Goal: Task Accomplishment & Management: Use online tool/utility

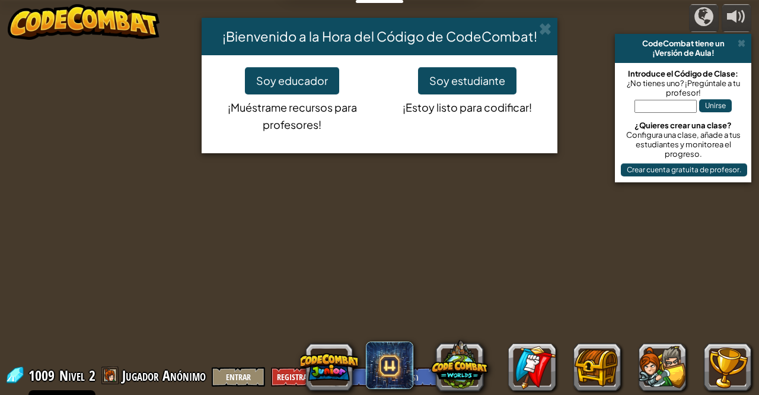
select select "es-ES"
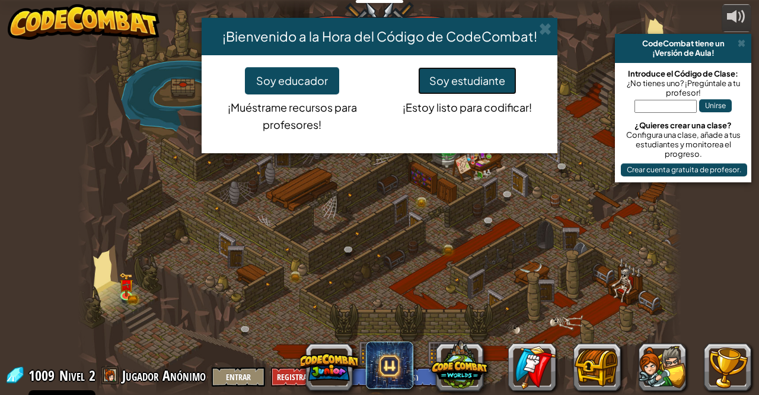
click at [446, 92] on button "Soy estudiante" at bounding box center [467, 80] width 98 height 27
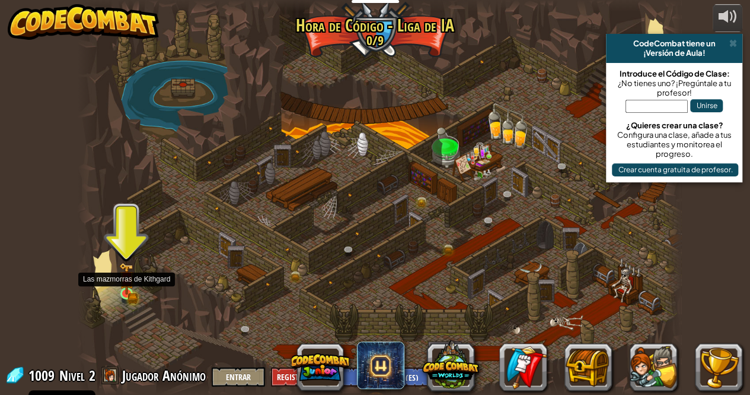
click at [129, 289] on img at bounding box center [126, 278] width 14 height 32
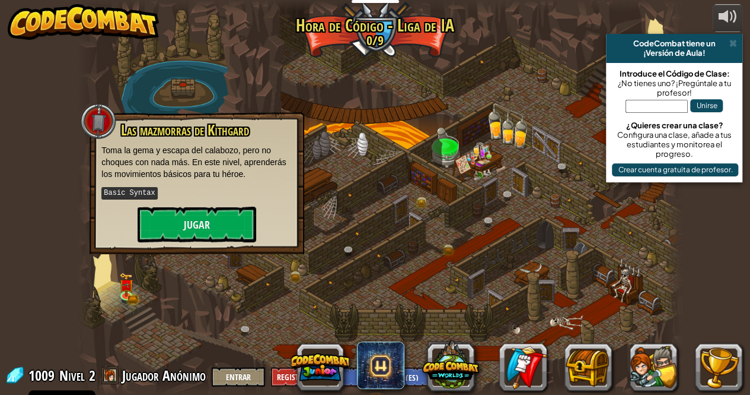
click at [196, 205] on div "Las mazmorras de Kithgard Toma la gema y escapa del calabozo, pero no choques c…" at bounding box center [196, 182] width 191 height 120
click at [197, 217] on button "Jugar" at bounding box center [197, 224] width 119 height 36
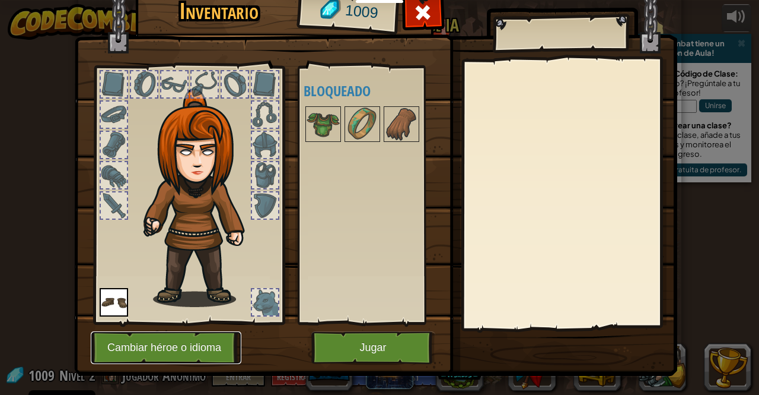
click at [205, 348] on button "Cambiar héroe o idioma" at bounding box center [166, 347] width 151 height 33
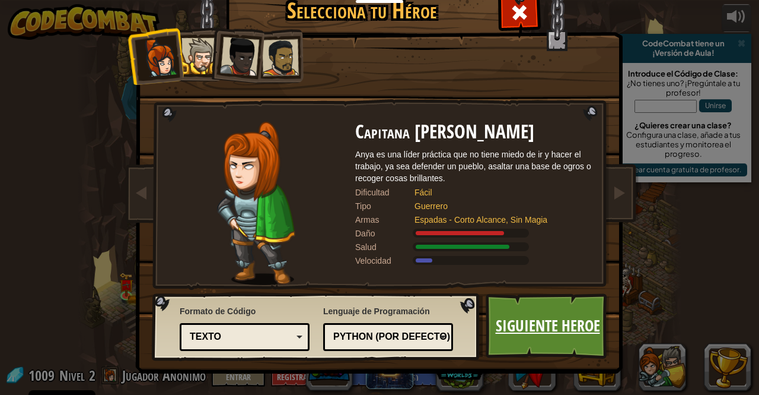
click at [540, 322] on link "Siguiente Heroe" at bounding box center [548, 325] width 124 height 65
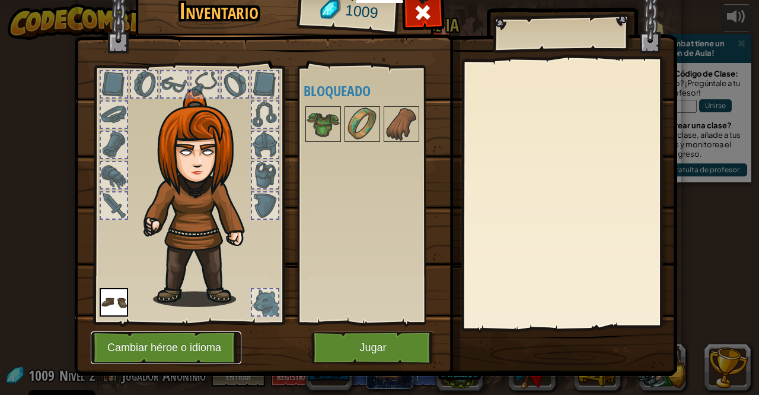
click at [141, 339] on button "Cambiar héroe o idioma" at bounding box center [166, 347] width 151 height 33
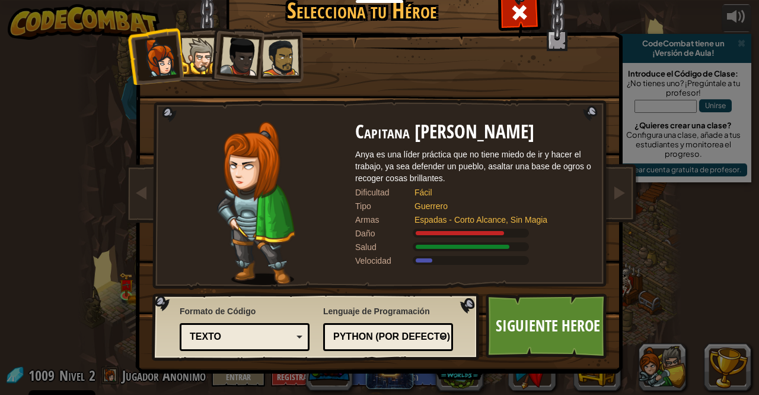
click at [288, 53] on div at bounding box center [280, 57] width 37 height 37
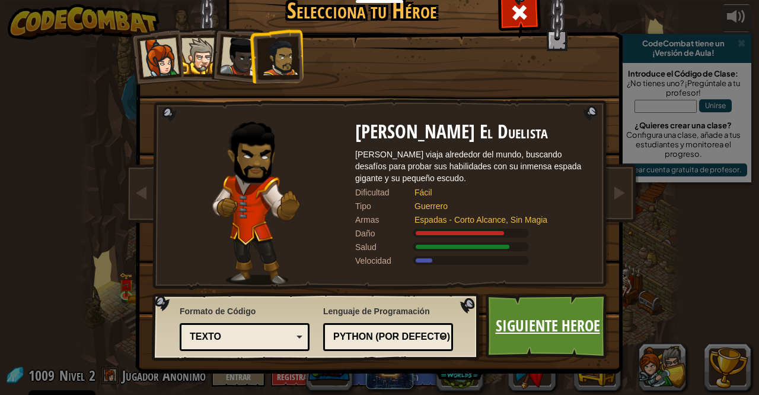
click at [549, 310] on link "Siguiente Heroe" at bounding box center [548, 325] width 124 height 65
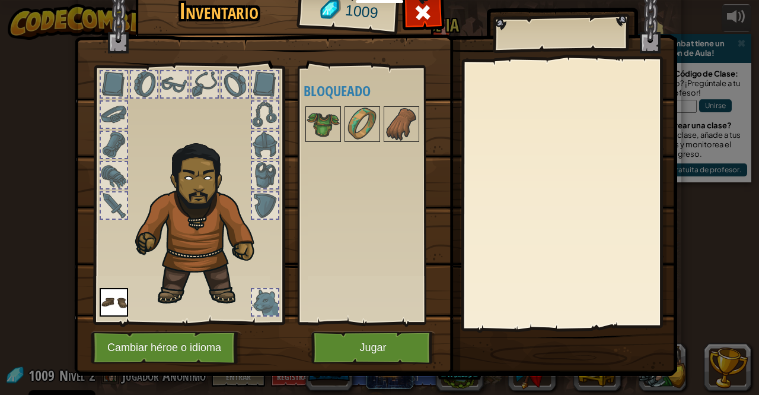
click at [100, 300] on img at bounding box center [114, 302] width 28 height 28
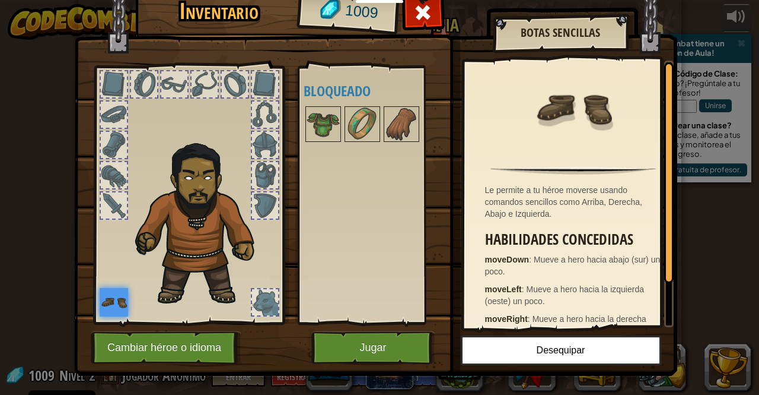
drag, startPoint x: 265, startPoint y: 136, endPoint x: 463, endPoint y: 91, distance: 203.2
click at [453, 81] on div "Inventario 1009 Disponible Equipar (doble-clic para equipar) Bloqueado Botas Se…" at bounding box center [379, 181] width 603 height 392
click at [378, 337] on button "Jugar" at bounding box center [373, 347] width 124 height 33
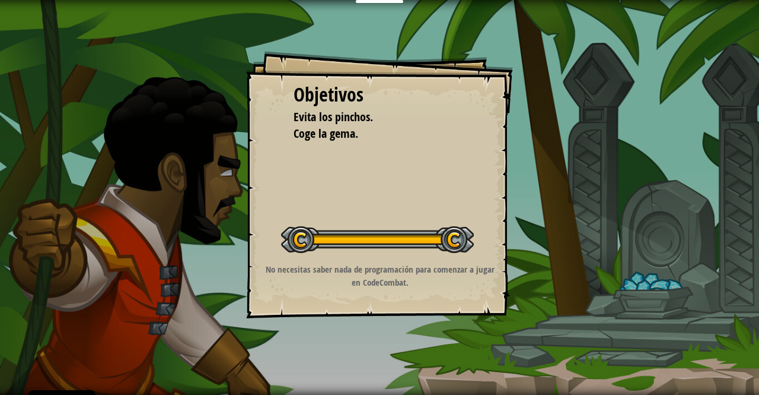
click at [422, 249] on div "Objetivos Evita los [PERSON_NAME]. Coge la [PERSON_NAME]. Iniciar Nivel Error a…" at bounding box center [379, 184] width 267 height 267
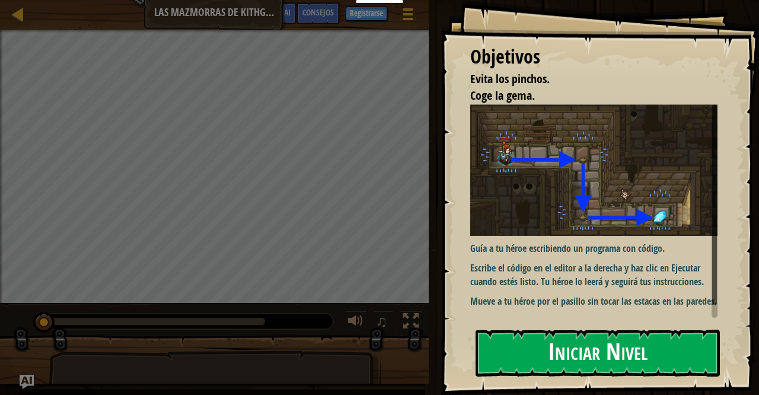
click at [578, 352] on button "Iniciar Nivel" at bounding box center [598, 352] width 244 height 47
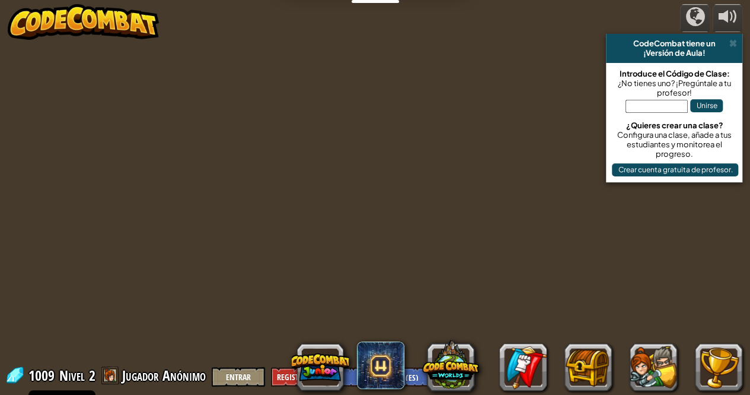
select select "es-ES"
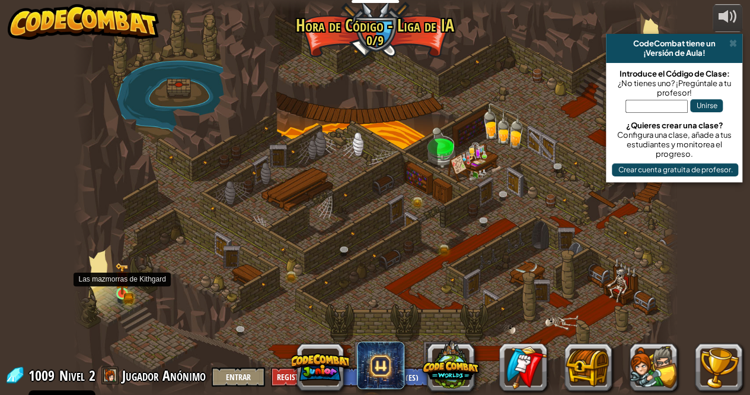
click at [123, 290] on img at bounding box center [122, 278] width 14 height 32
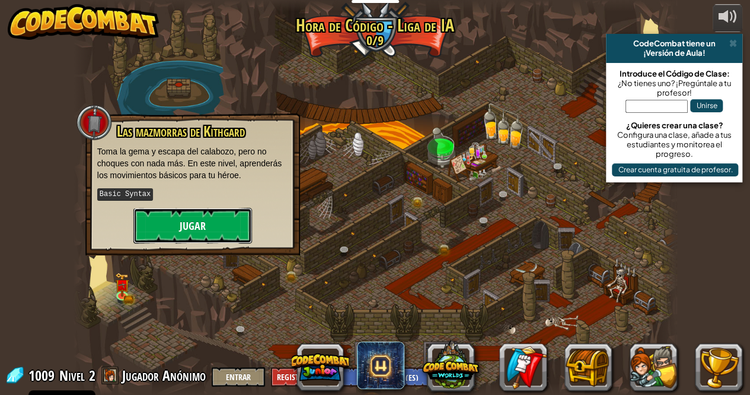
click at [171, 230] on button "Jugar" at bounding box center [192, 226] width 119 height 36
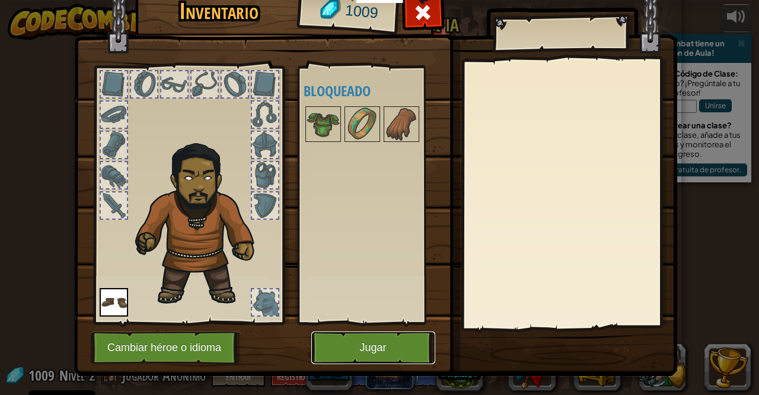
click at [392, 341] on button "Jugar" at bounding box center [373, 347] width 124 height 33
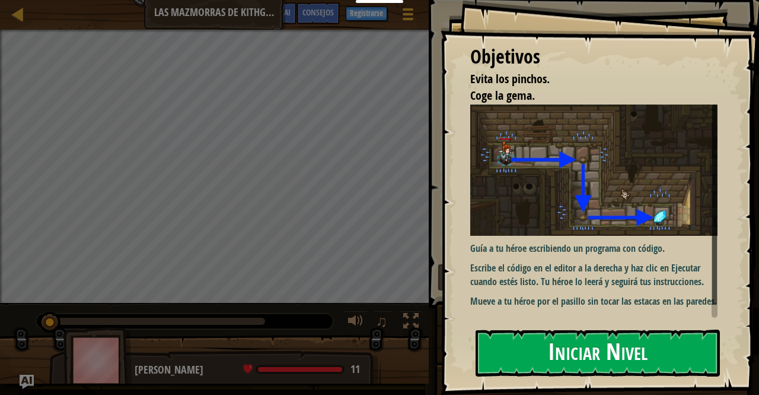
click at [570, 360] on button "Iniciar Nivel" at bounding box center [598, 352] width 244 height 47
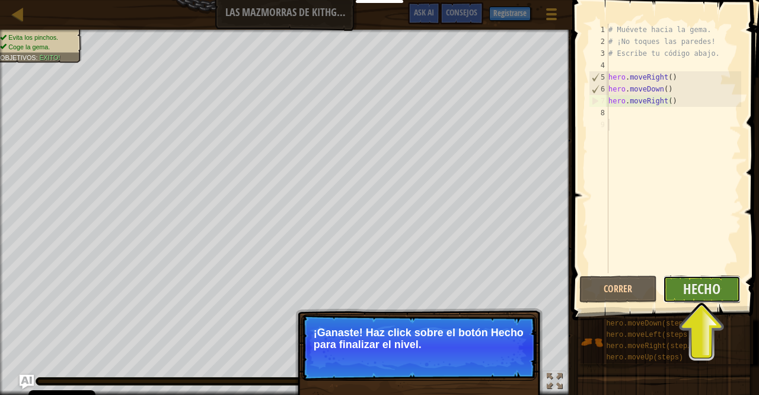
click at [680, 279] on button "Hecho" at bounding box center [702, 288] width 78 height 27
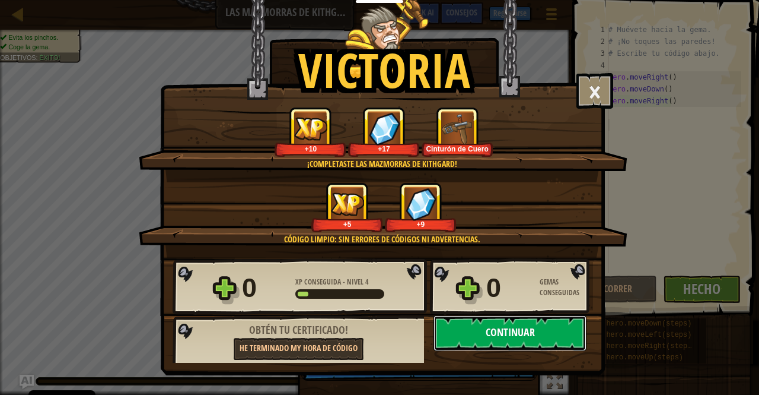
click at [486, 326] on button "Continuar" at bounding box center [510, 333] width 153 height 36
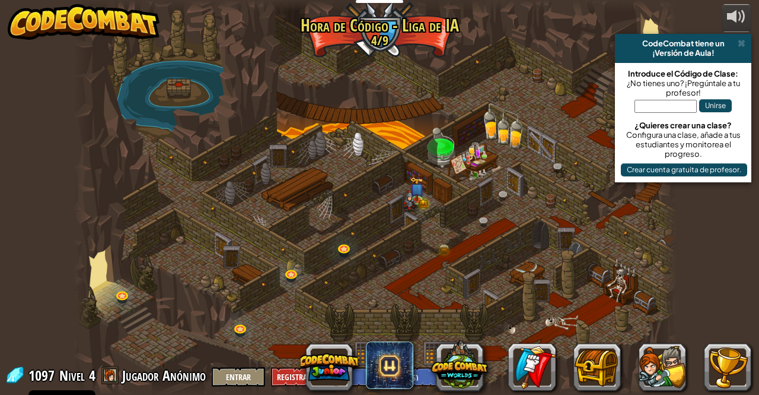
select select "es-ES"
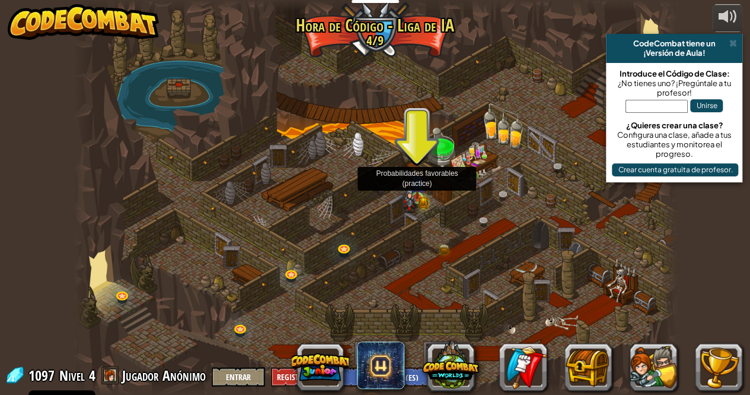
click at [413, 193] on img at bounding box center [410, 198] width 14 height 28
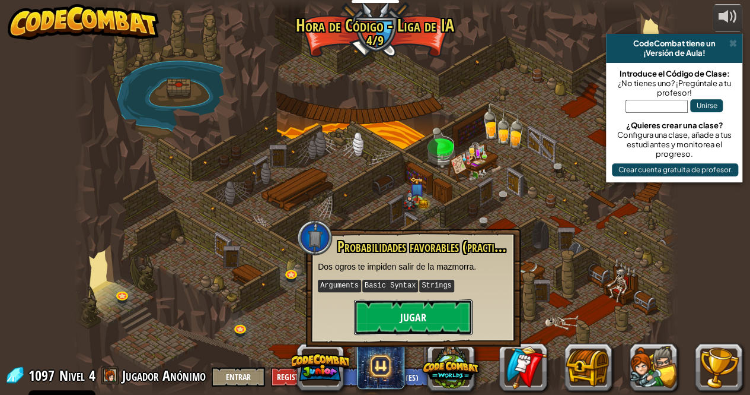
click at [401, 316] on button "Jugar" at bounding box center [413, 317] width 119 height 36
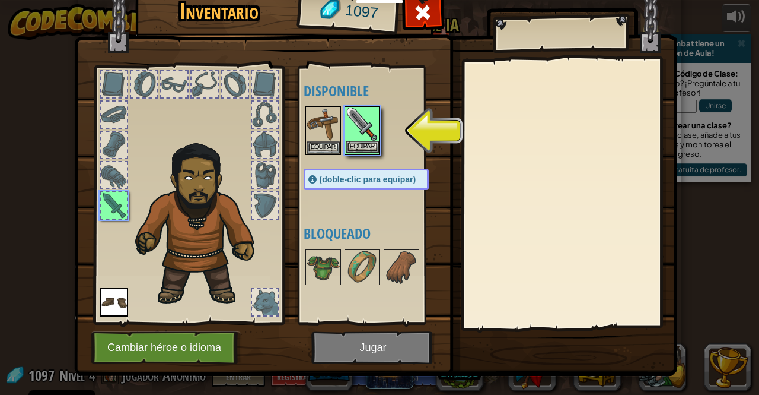
click at [368, 133] on img at bounding box center [362, 123] width 33 height 33
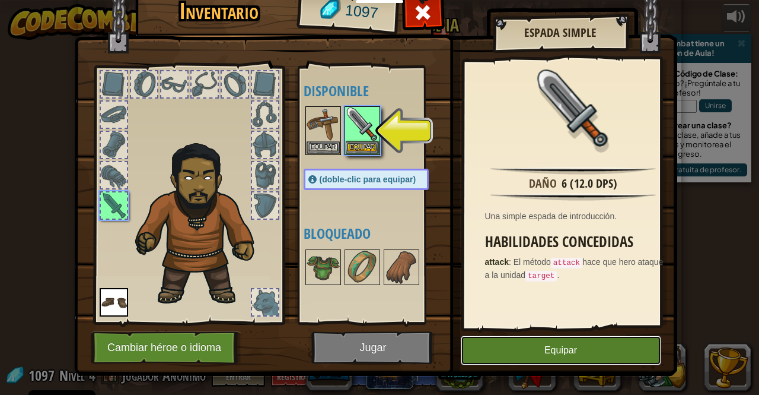
click at [501, 345] on button "Equipar" at bounding box center [561, 350] width 201 height 30
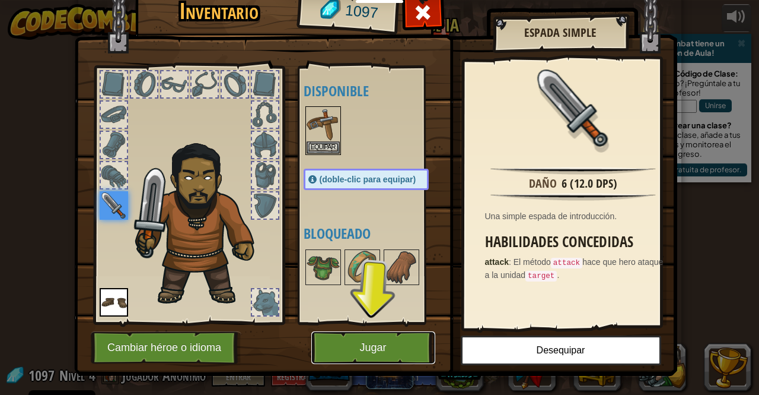
click at [390, 335] on button "Jugar" at bounding box center [373, 347] width 124 height 33
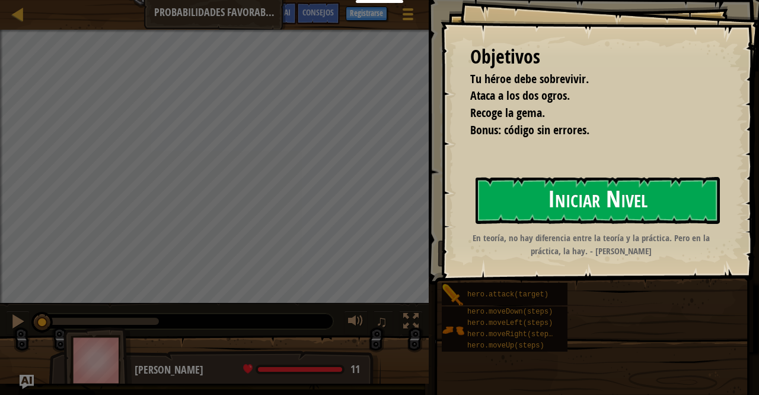
click at [602, 205] on button "Iniciar Nivel" at bounding box center [598, 200] width 244 height 47
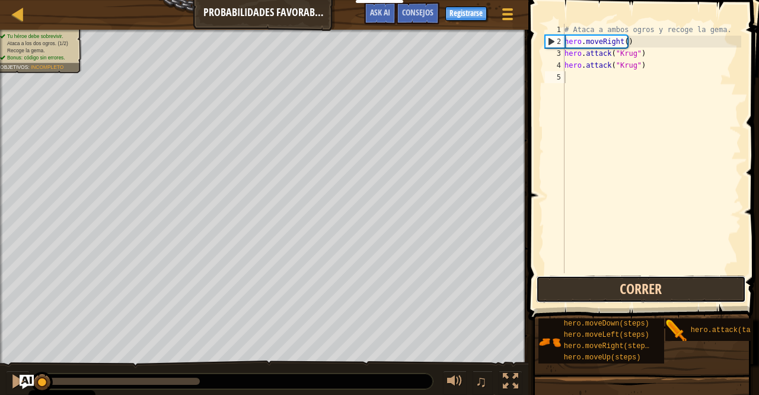
click at [612, 294] on button "Correr" at bounding box center [641, 288] width 210 height 27
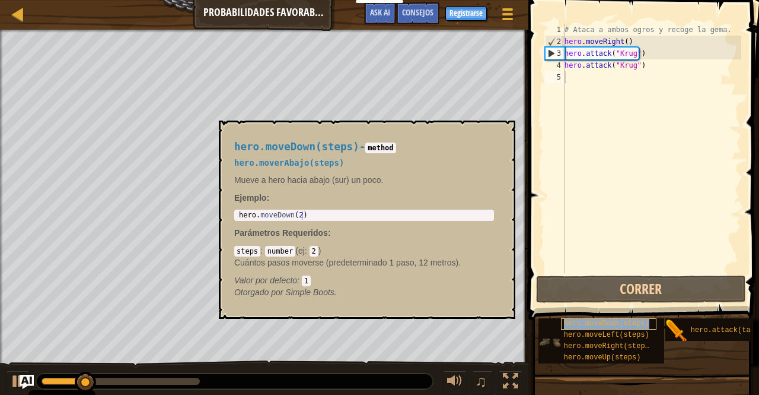
click at [621, 320] on span "hero.moveDown(steps)" at bounding box center [606, 323] width 85 height 8
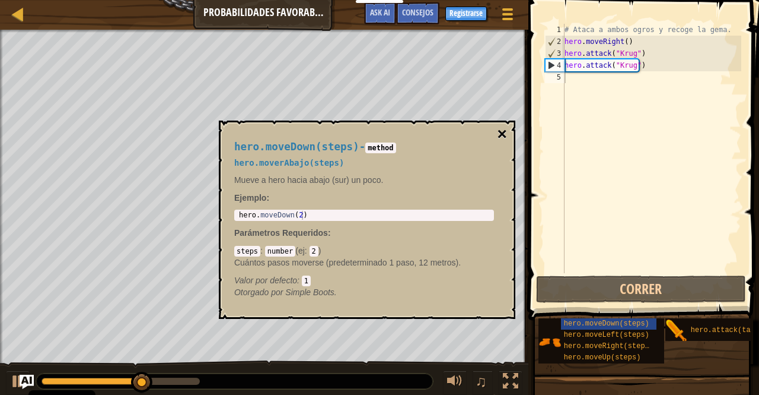
click at [502, 127] on button "×" at bounding box center [502, 134] width 9 height 17
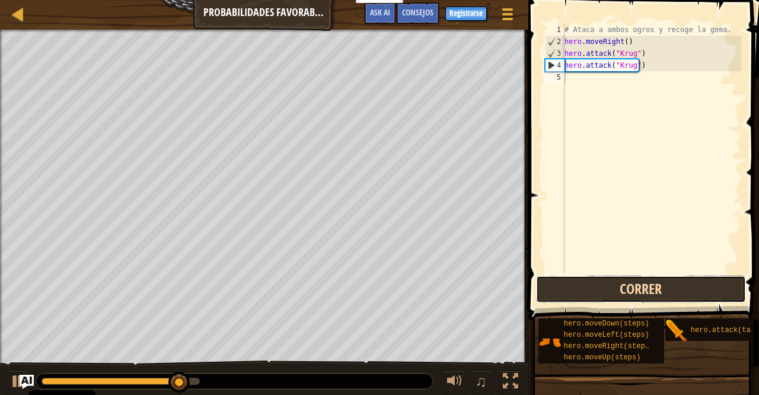
click at [554, 282] on button "Correr" at bounding box center [641, 288] width 210 height 27
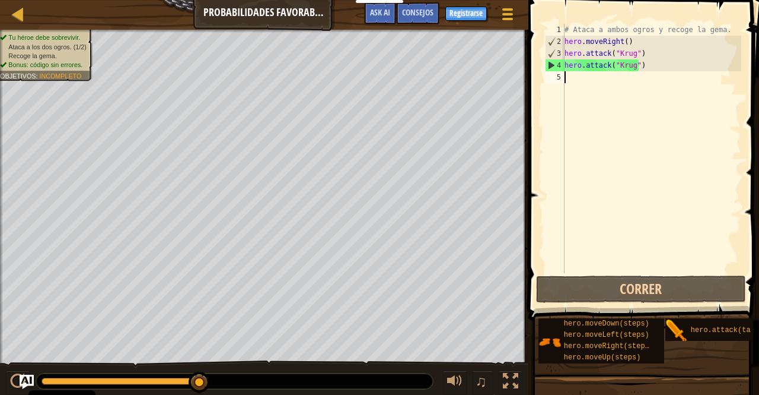
type textarea "h"
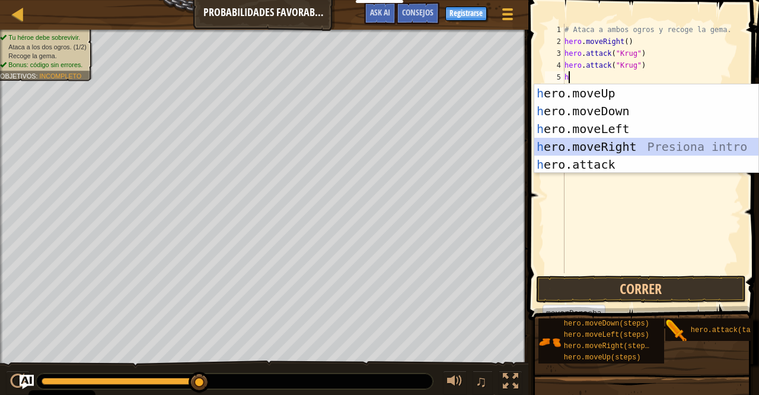
click at [613, 145] on div "h ero.moveUp Presiona intro h ero.moveDown Presiona intro h ero.moveLeft Presio…" at bounding box center [647, 146] width 225 height 125
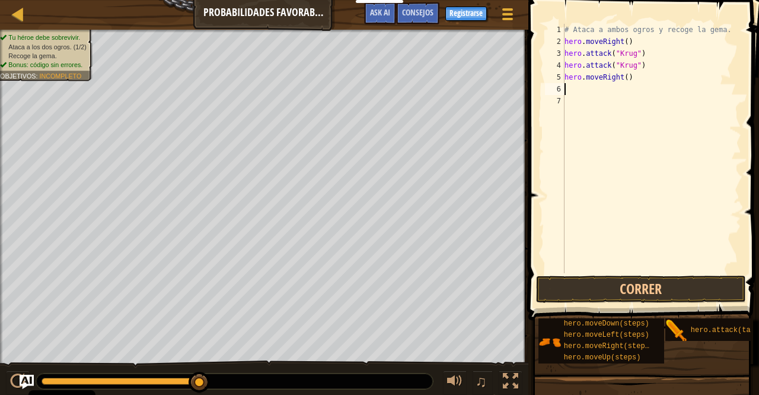
type textarea "h"
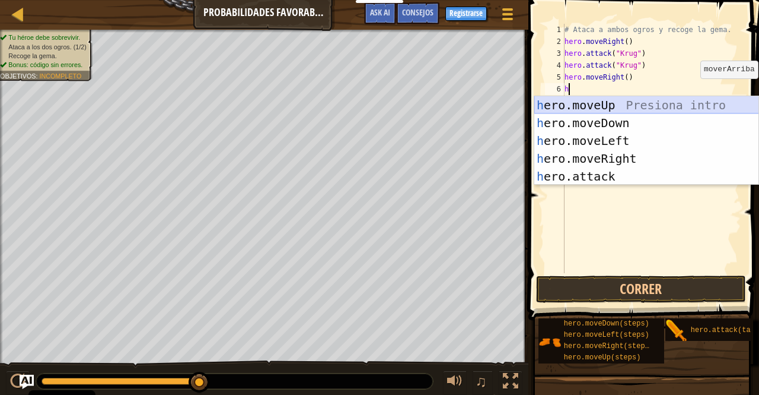
click at [606, 101] on div "h ero.moveUp Presiona intro h ero.moveDown Presiona intro h ero.moveLeft Presio…" at bounding box center [647, 158] width 225 height 125
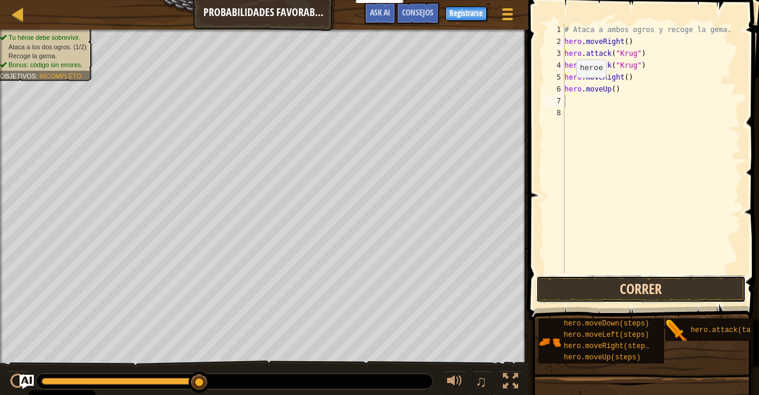
click at [588, 289] on button "Correr" at bounding box center [641, 288] width 210 height 27
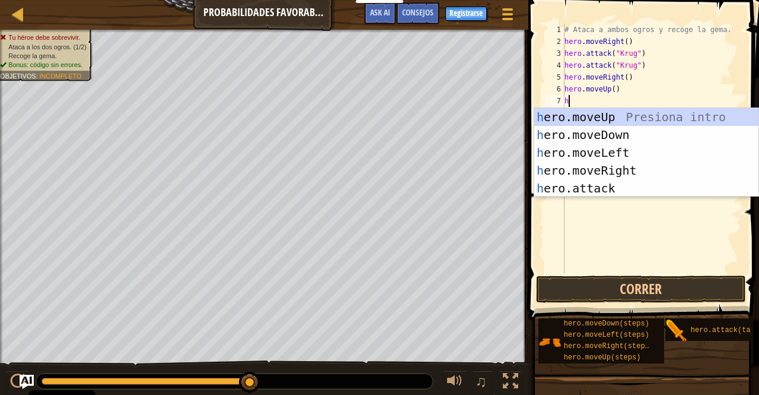
type textarea "h"
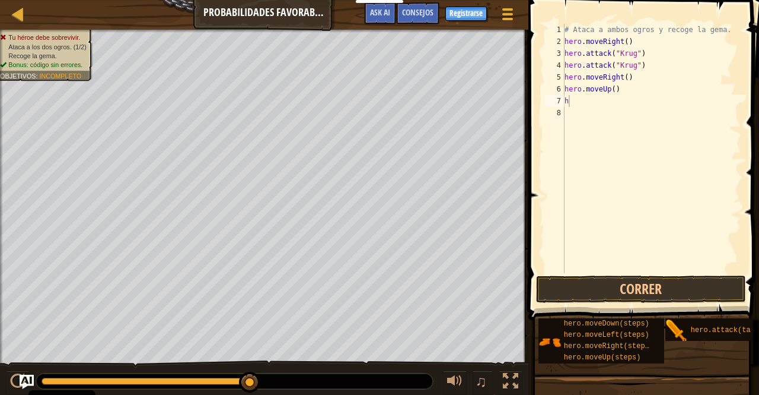
click at [759, 233] on span at bounding box center [645, 143] width 240 height 355
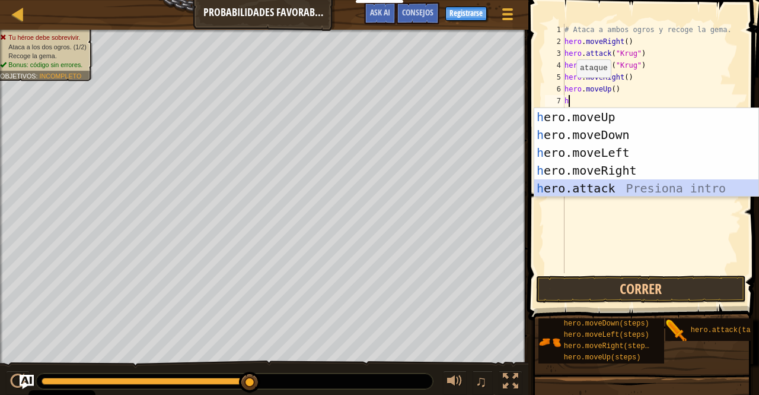
click at [592, 186] on div "h ero.moveUp Presiona intro h ero.moveDown Presiona intro h ero.moveLeft Presio…" at bounding box center [647, 170] width 225 height 125
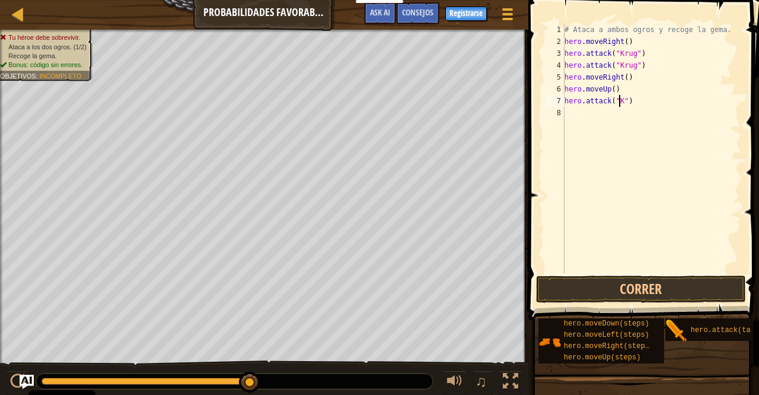
scroll to position [5, 5]
type textarea "hero.attack("K")"
